Goal: Task Accomplishment & Management: Complete application form

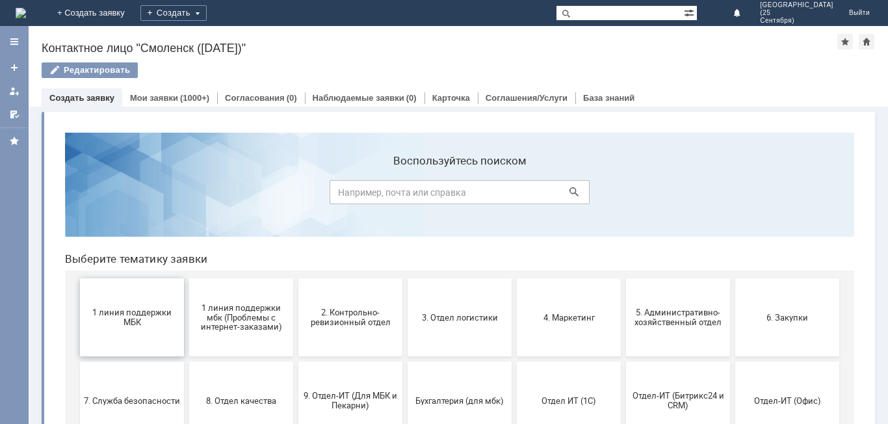
click at [137, 331] on button "1 линия поддержки МБК" at bounding box center [132, 317] width 104 height 78
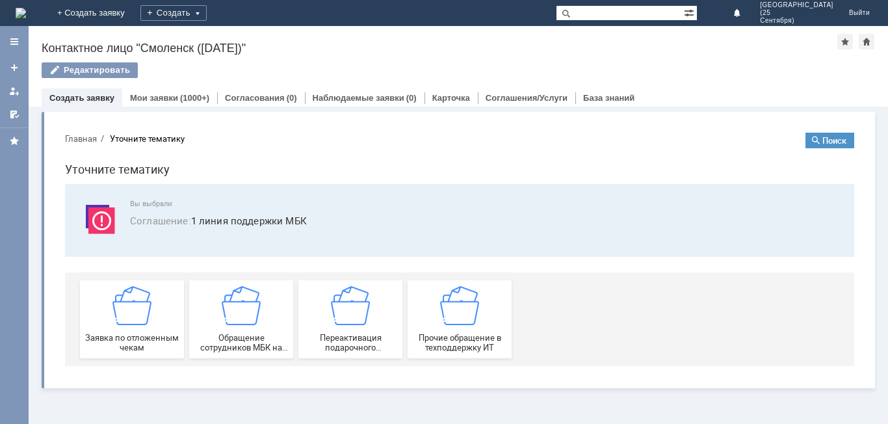
click at [138, 332] on div "Заявка по отложенным чекам" at bounding box center [132, 319] width 96 height 66
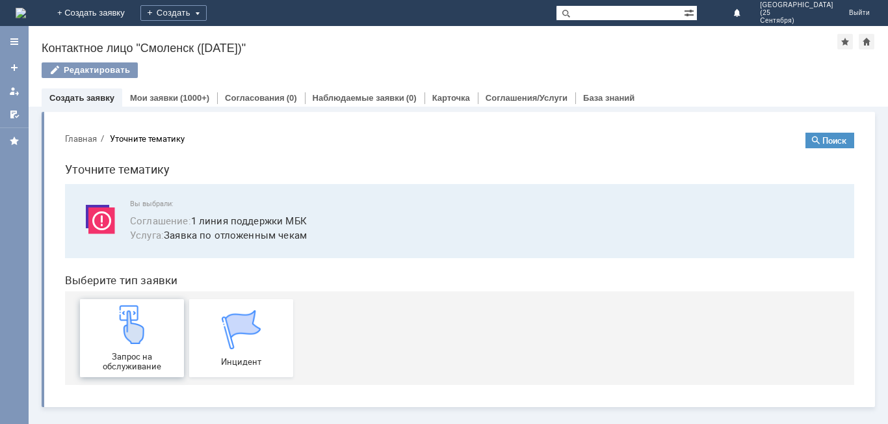
click at [141, 335] on img at bounding box center [131, 324] width 39 height 39
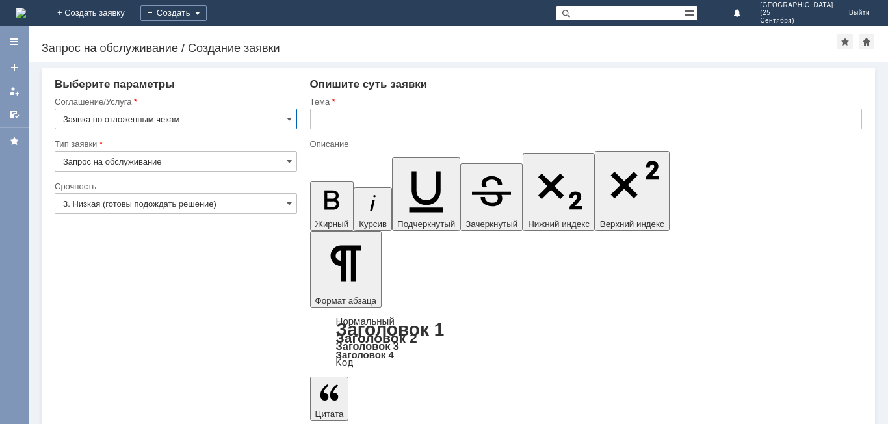
click at [389, 122] on input "text" at bounding box center [586, 119] width 552 height 21
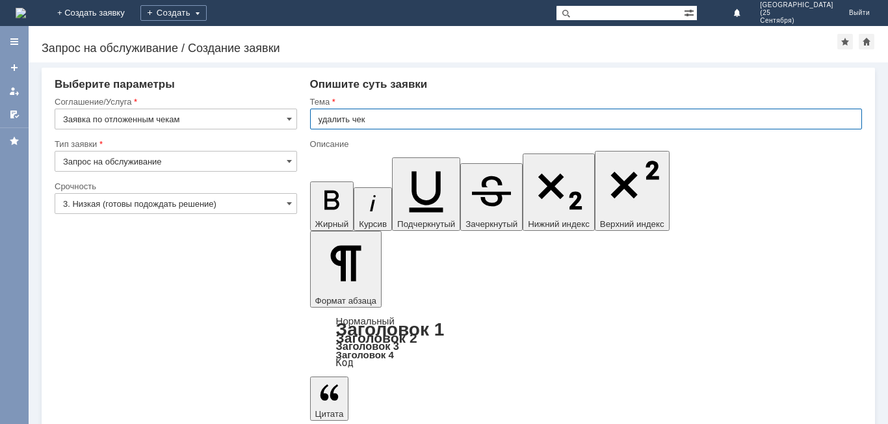
type input "удалить чек"
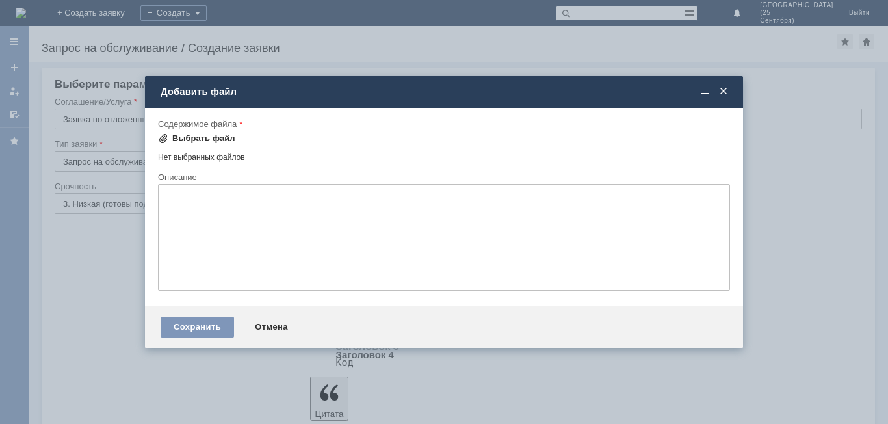
click at [218, 140] on div "Выбрать файл" at bounding box center [203, 138] width 63 height 10
drag, startPoint x: 218, startPoint y: 140, endPoint x: 314, endPoint y: 225, distance: 128.9
click at [314, 225] on textarea at bounding box center [444, 237] width 572 height 107
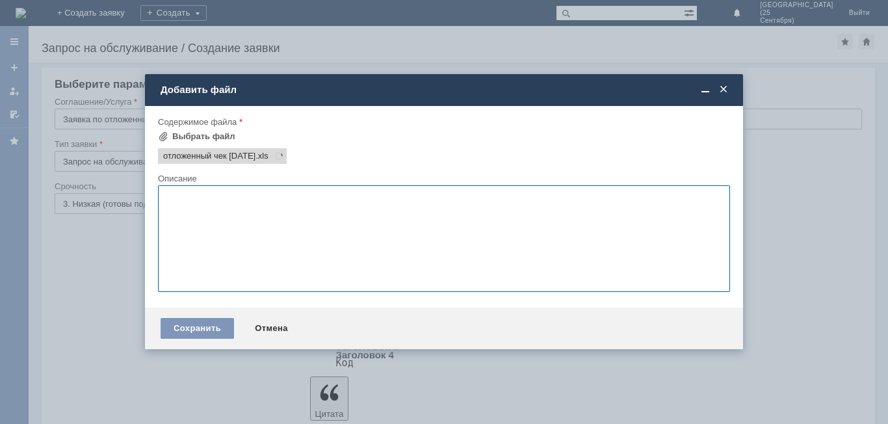
click at [314, 225] on textarea at bounding box center [444, 238] width 572 height 107
click at [222, 326] on div "Сохранить" at bounding box center [196, 328] width 73 height 21
